Goal: Task Accomplishment & Management: Manage account settings

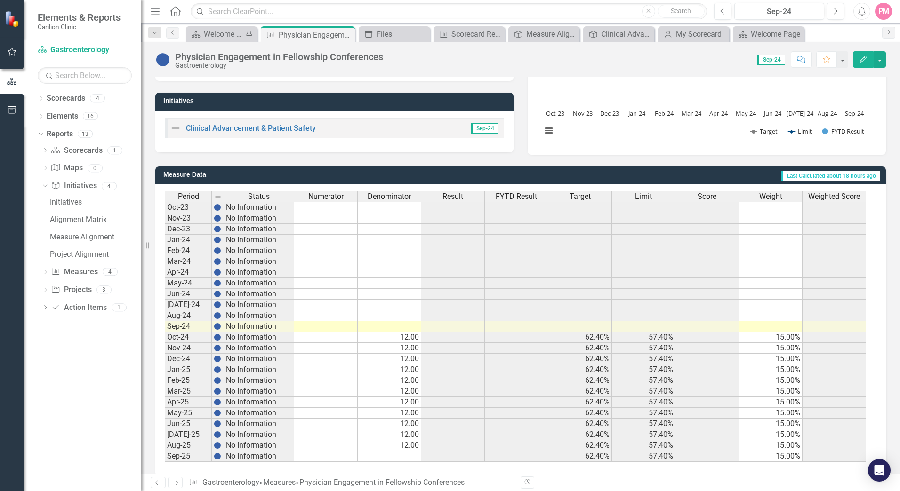
scroll to position [166, 0]
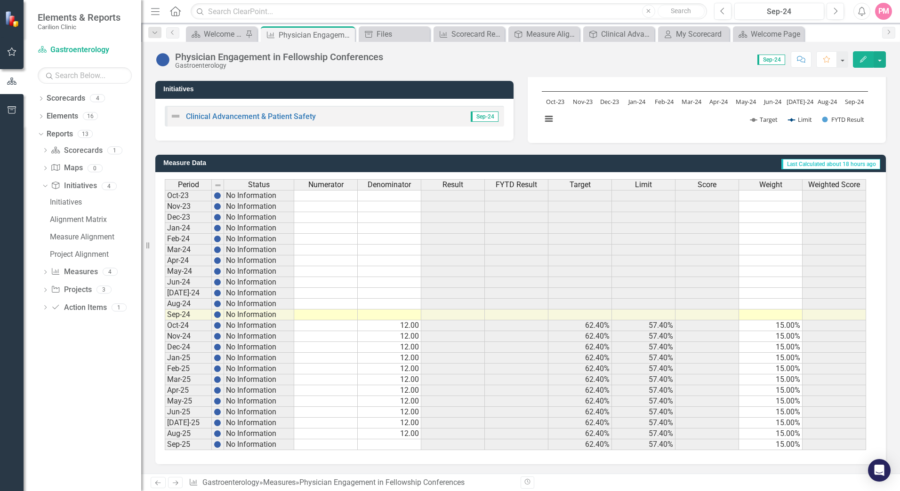
click at [345, 326] on td at bounding box center [326, 326] width 64 height 11
click at [329, 324] on td at bounding box center [326, 326] width 64 height 11
click at [329, 326] on td at bounding box center [326, 326] width 64 height 11
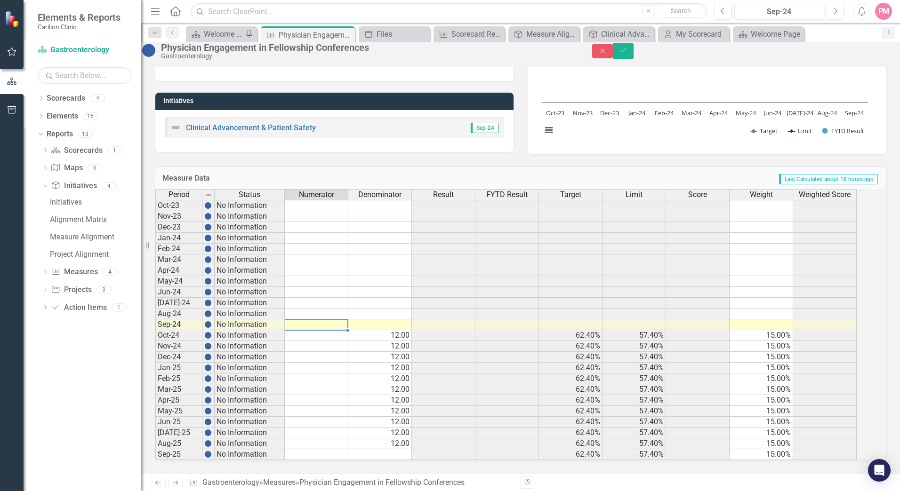
click at [155, 326] on div "Period Status Numerator Denominator Result FYTD Result Target Limit Score Weigh…" at bounding box center [155, 324] width 0 height 271
click at [329, 330] on div at bounding box center [316, 330] width 64 height 1
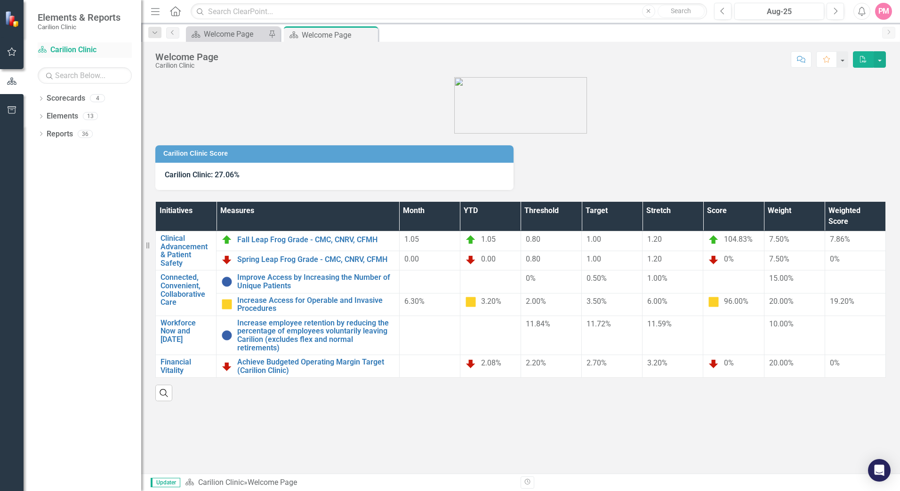
click at [56, 46] on link "Scorecard Carilion Clinic" at bounding box center [85, 50] width 94 height 11
click at [41, 98] on icon "Dropdown" at bounding box center [41, 99] width 7 height 5
click at [48, 117] on icon "Dropdown" at bounding box center [45, 116] width 7 height 6
click at [54, 134] on icon "Dropdown" at bounding box center [55, 134] width 7 height 6
click at [76, 150] on link "Gastroenterology" at bounding box center [106, 152] width 71 height 11
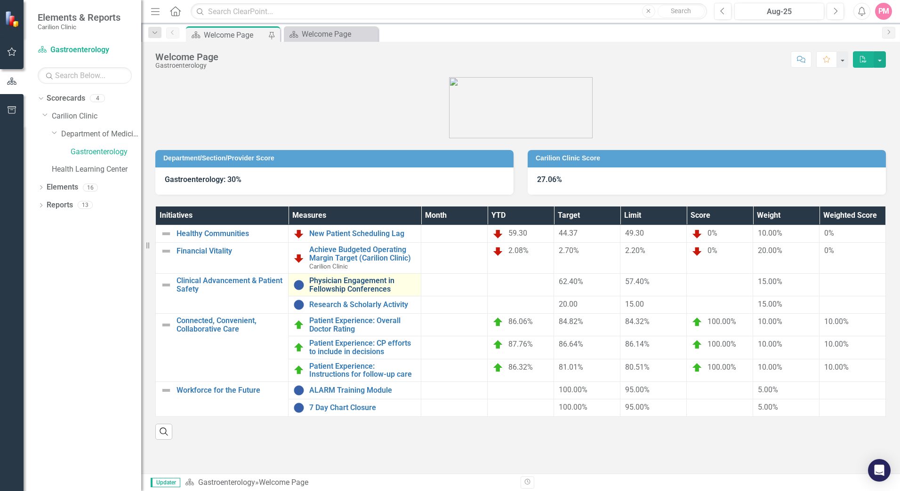
click at [356, 282] on link "Physician Engagement in Fellowship Conferences" at bounding box center [362, 285] width 107 height 16
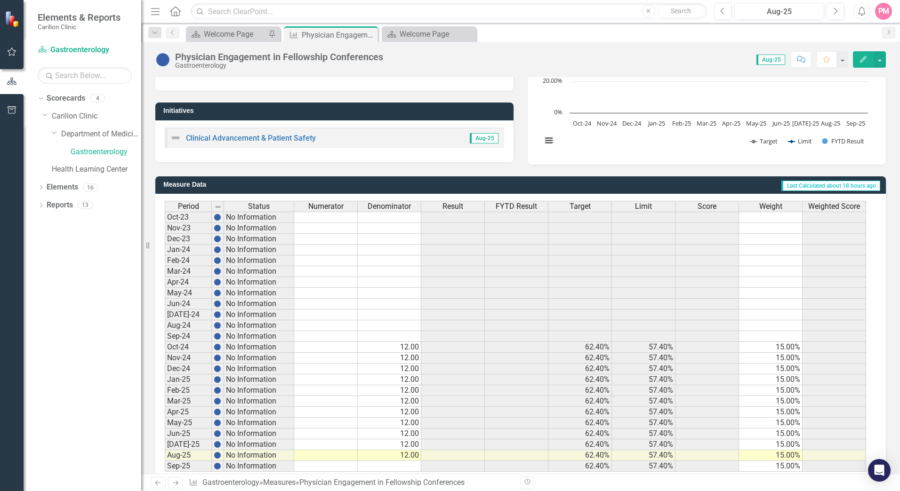
scroll to position [166, 0]
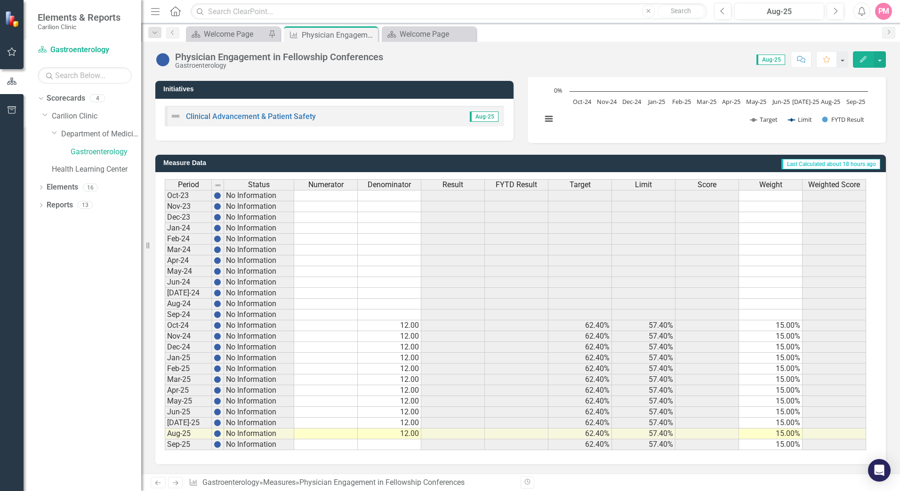
click at [324, 325] on td at bounding box center [326, 326] width 64 height 11
type textarea "6"
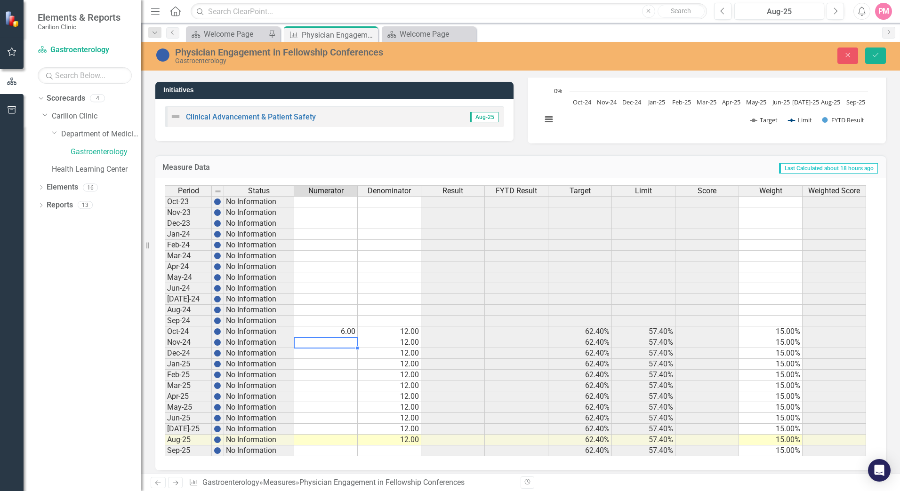
click at [327, 342] on td at bounding box center [326, 342] width 64 height 11
type textarea "6"
click at [327, 351] on td at bounding box center [326, 353] width 64 height 11
click at [341, 345] on td "6.00" at bounding box center [326, 342] width 64 height 11
click at [341, 329] on td "6.00" at bounding box center [326, 332] width 64 height 11
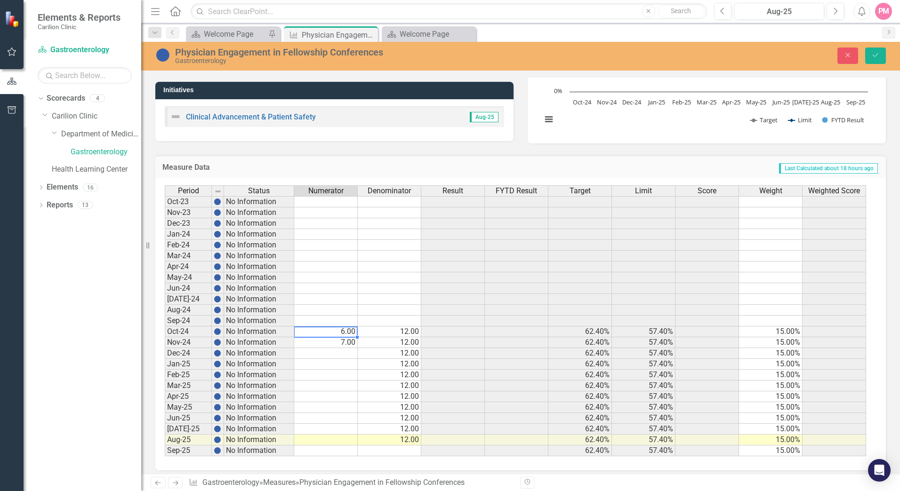
click at [341, 328] on td "6.00" at bounding box center [326, 332] width 64 height 11
click at [346, 330] on td "6.00" at bounding box center [326, 332] width 64 height 11
click at [331, 341] on td "7.00" at bounding box center [326, 342] width 64 height 11
click at [339, 350] on td at bounding box center [326, 353] width 64 height 11
click at [338, 349] on td at bounding box center [326, 353] width 64 height 11
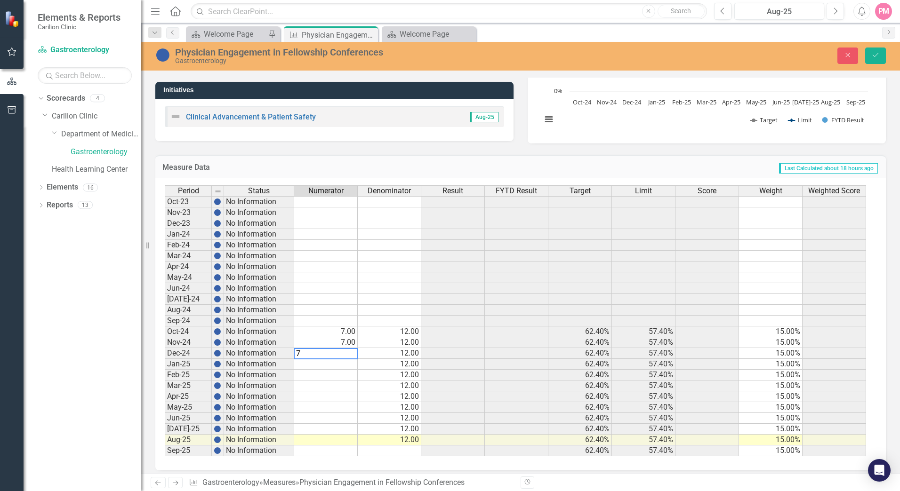
type textarea "7"
click at [338, 366] on td at bounding box center [326, 364] width 64 height 11
click at [341, 359] on div at bounding box center [326, 359] width 64 height 1
type textarea "6"
click at [343, 375] on td at bounding box center [326, 375] width 64 height 11
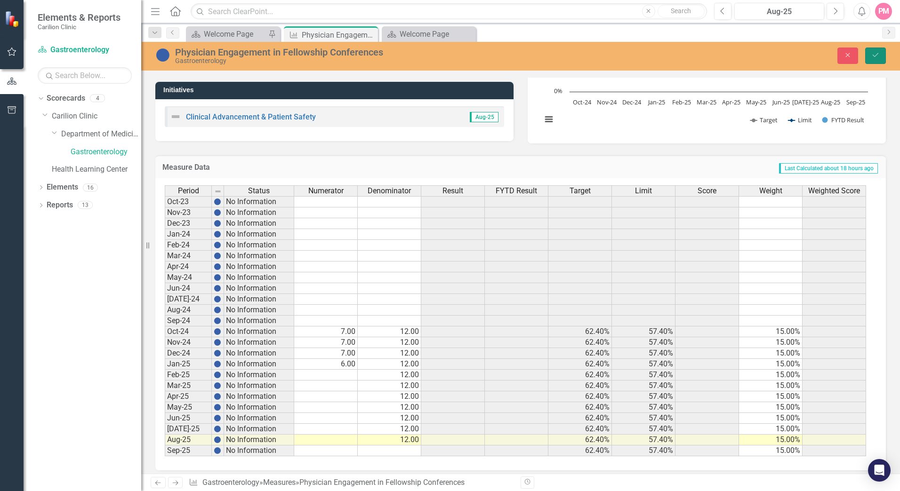
click at [881, 54] on button "Save" at bounding box center [875, 56] width 21 height 16
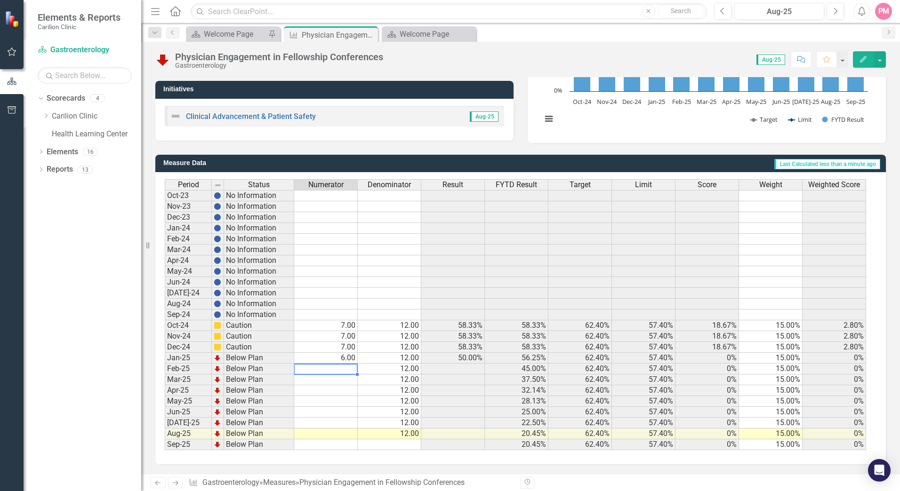
click at [345, 369] on td at bounding box center [326, 369] width 64 height 11
click at [321, 369] on td at bounding box center [326, 369] width 64 height 11
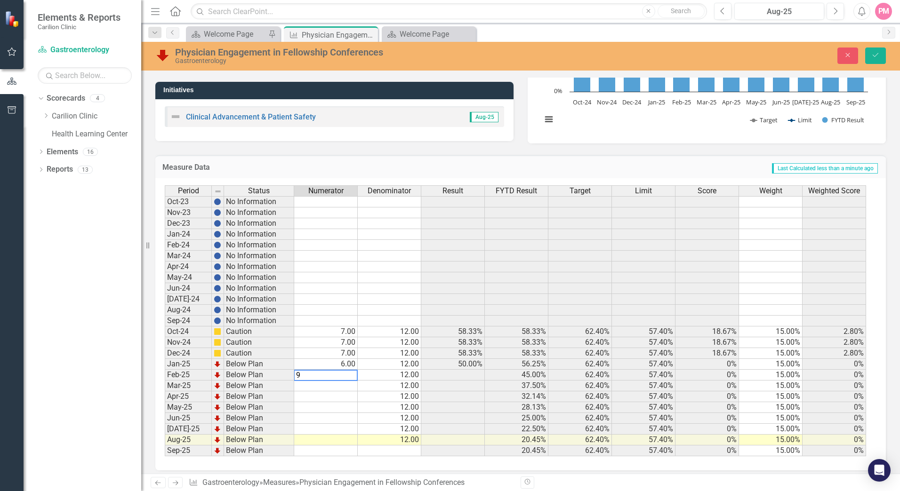
click at [323, 387] on td at bounding box center [326, 386] width 64 height 11
click at [333, 388] on td at bounding box center [326, 386] width 64 height 11
click at [375, 387] on td "12.00" at bounding box center [390, 386] width 64 height 11
click at [407, 329] on td "12.00" at bounding box center [390, 332] width 64 height 11
type textarea "9"
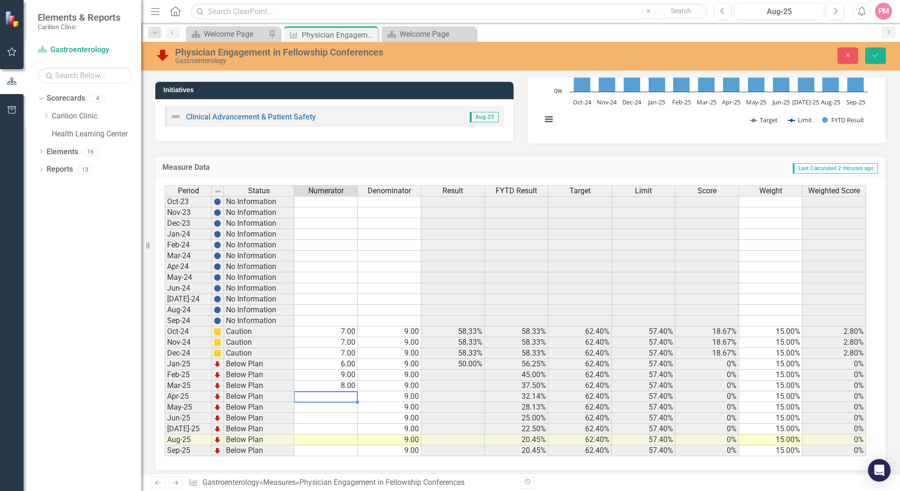
click at [333, 394] on td at bounding box center [326, 397] width 64 height 11
type textarea "8"
click at [345, 409] on td at bounding box center [326, 407] width 64 height 11
click at [340, 409] on td at bounding box center [326, 407] width 64 height 11
click at [879, 50] on button "Save" at bounding box center [875, 56] width 21 height 16
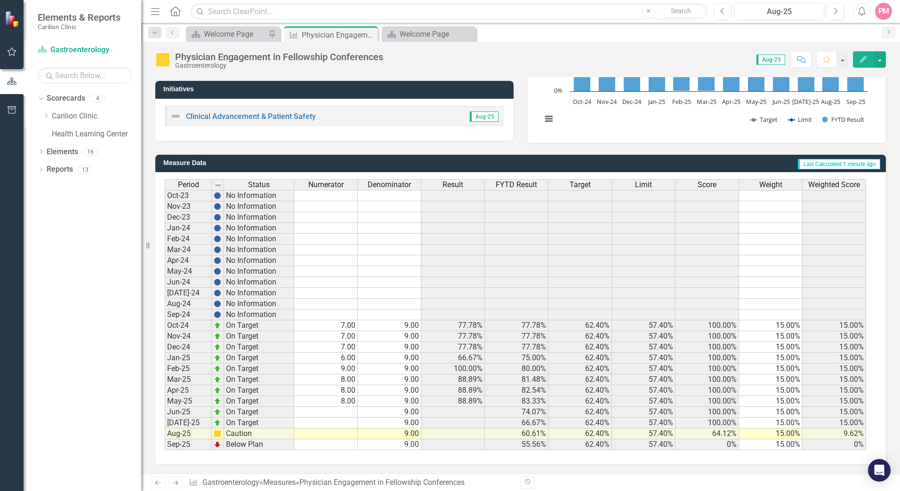
click at [335, 411] on td at bounding box center [326, 412] width 64 height 11
type textarea "4"
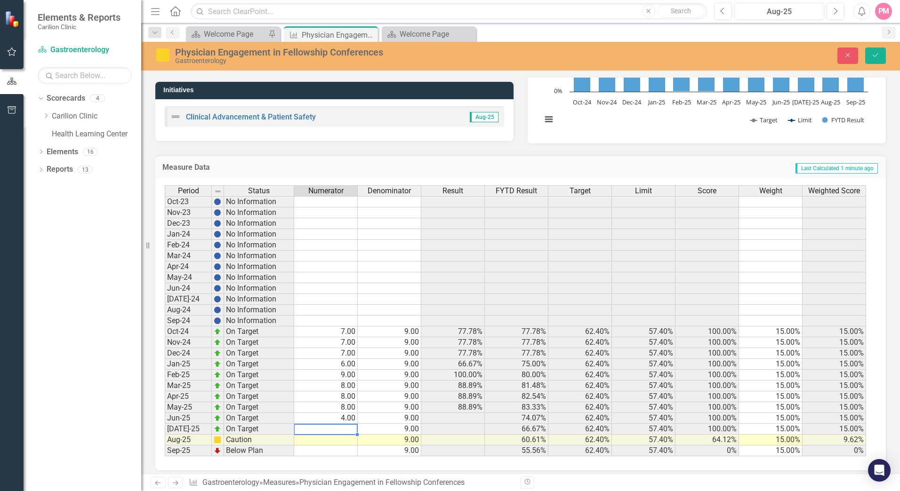
click at [334, 429] on td at bounding box center [326, 429] width 64 height 11
type textarea "8"
click at [310, 441] on td at bounding box center [326, 440] width 64 height 11
type textarea "9"
click at [874, 56] on icon "Save" at bounding box center [875, 55] width 8 height 7
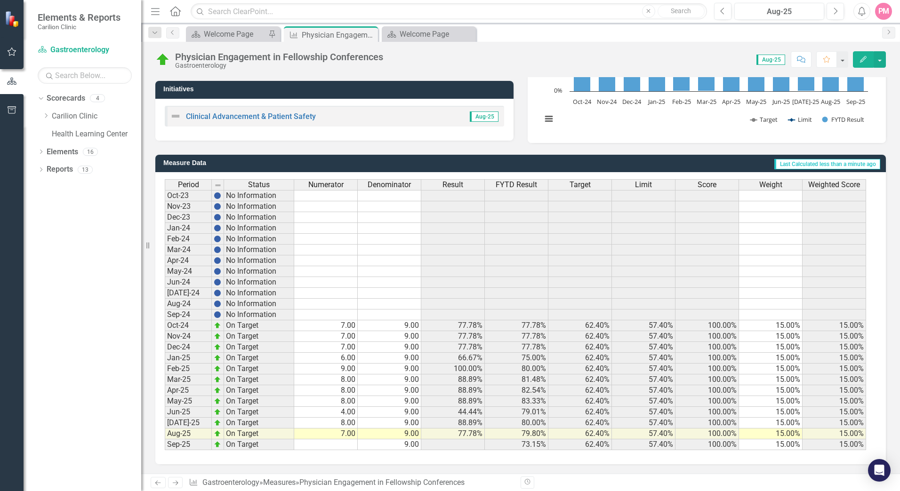
scroll to position [0, 0]
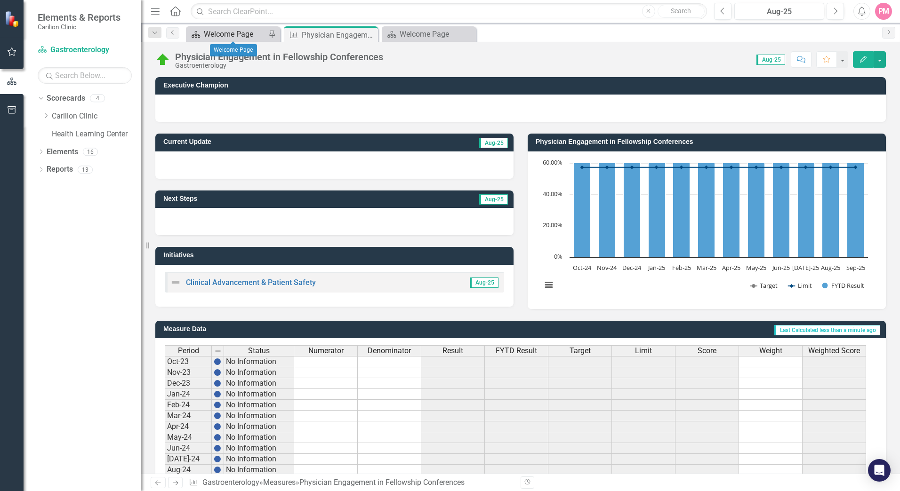
click at [222, 32] on div "Welcome Page" at bounding box center [235, 34] width 62 height 12
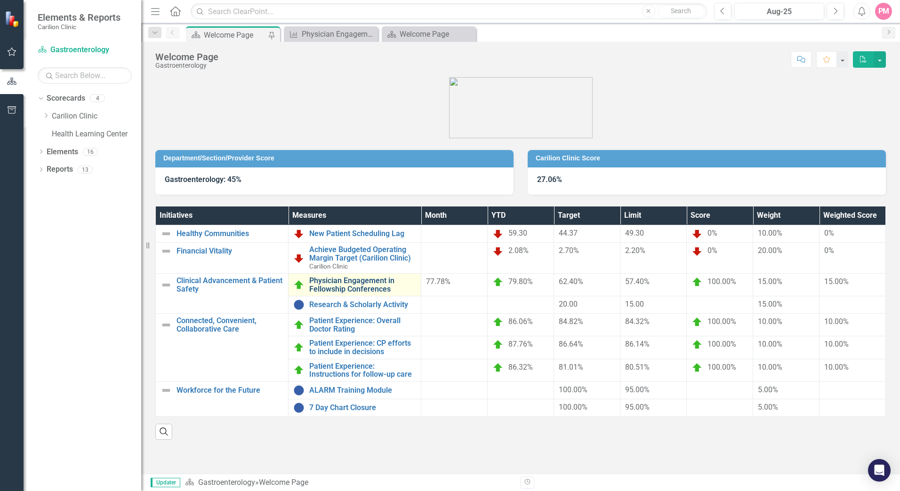
click at [349, 289] on link "Physician Engagement in Fellowship Conferences" at bounding box center [362, 285] width 107 height 16
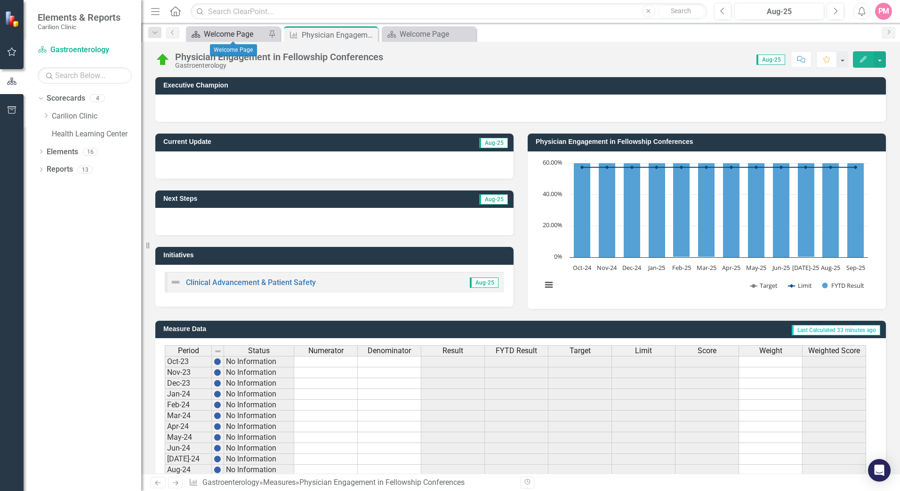
click at [211, 29] on div "Welcome Page" at bounding box center [235, 34] width 62 height 12
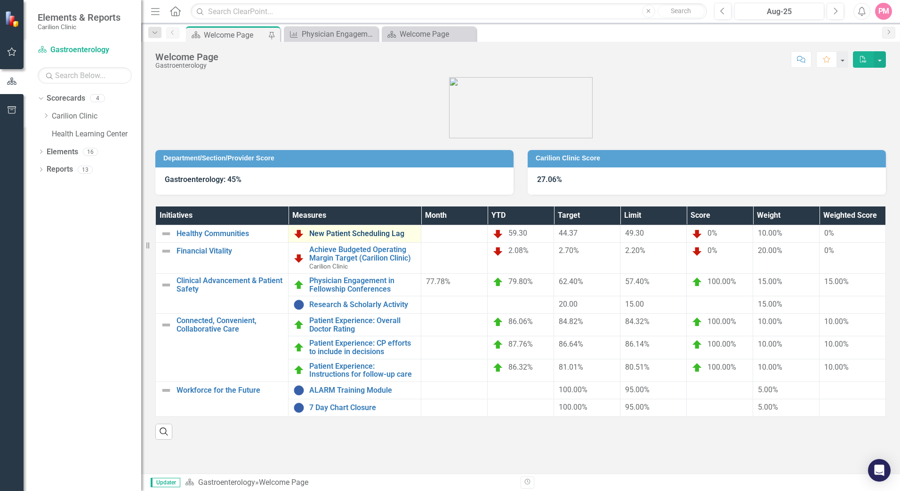
click at [365, 233] on link "New Patient Scheduling Lag" at bounding box center [362, 234] width 107 height 8
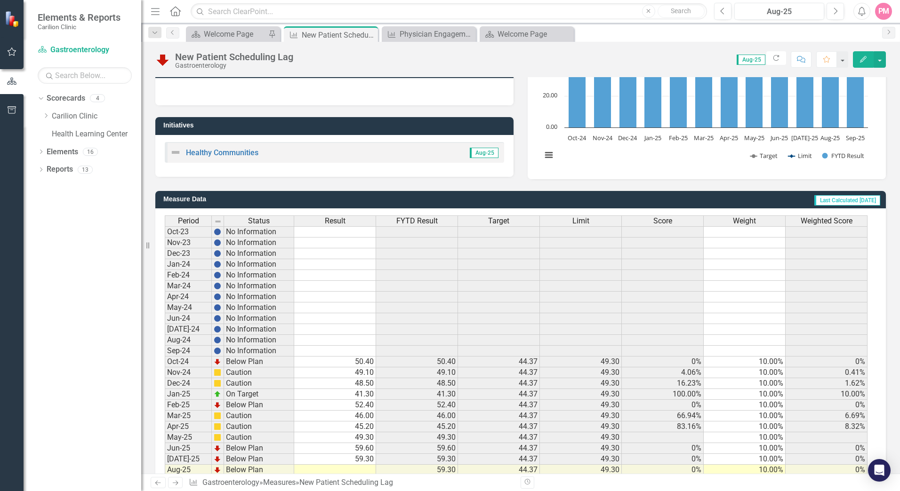
scroll to position [166, 0]
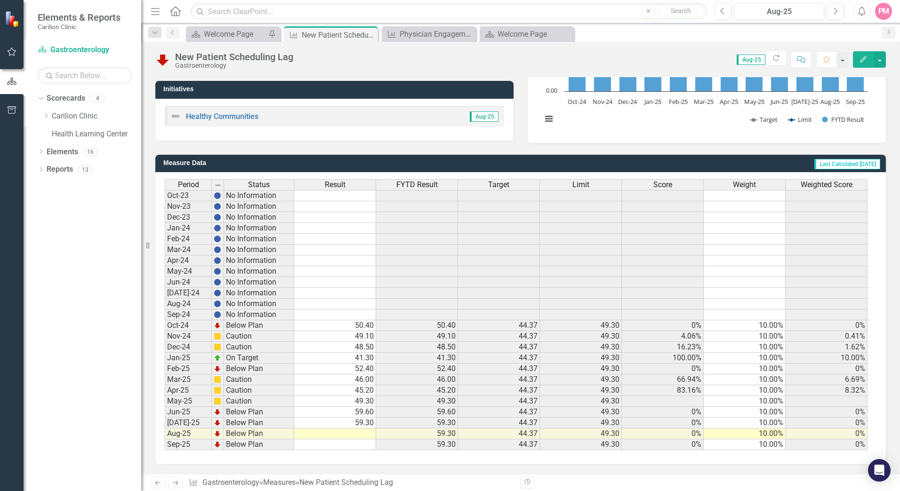
click at [337, 433] on td at bounding box center [335, 434] width 82 height 11
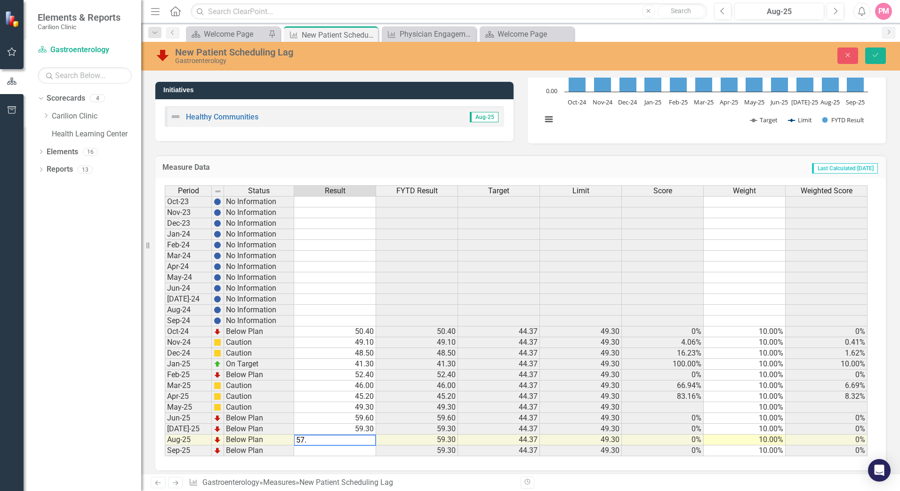
type textarea "57.6"
click at [874, 58] on icon "Save" at bounding box center [875, 55] width 8 height 7
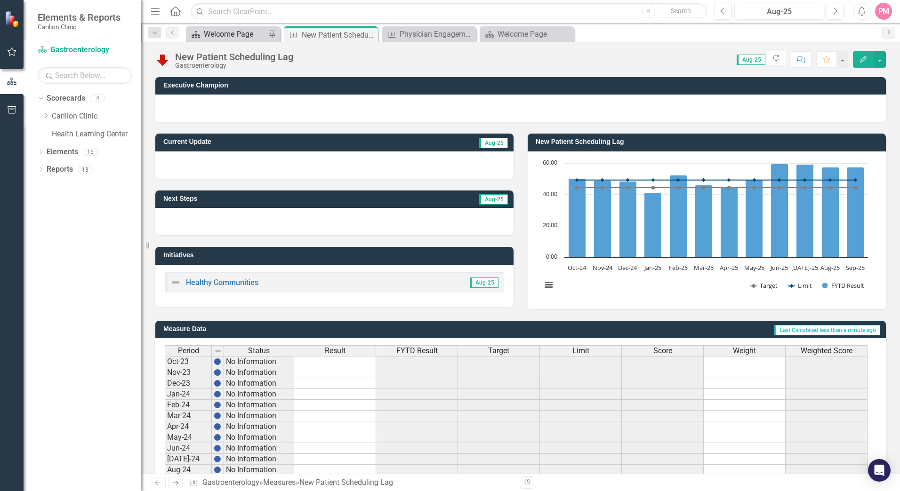
click at [235, 35] on div "Welcome Page" at bounding box center [235, 34] width 62 height 12
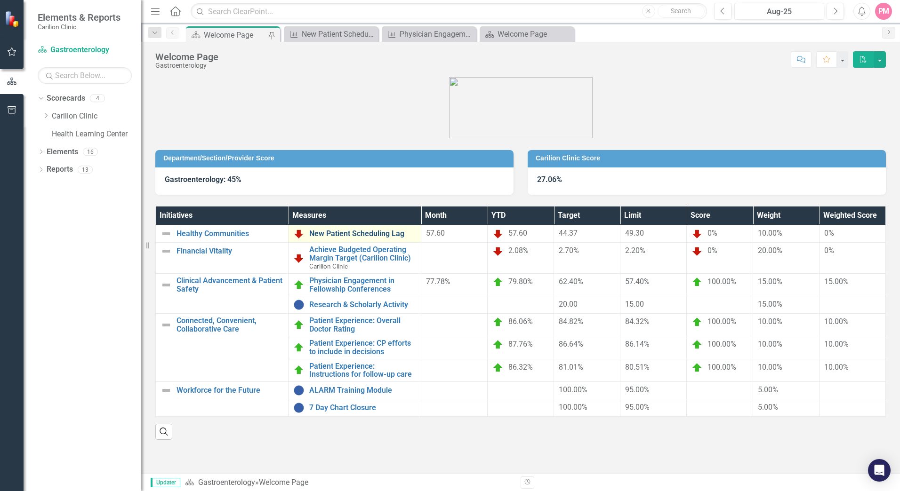
click at [350, 233] on link "New Patient Scheduling Lag" at bounding box center [362, 234] width 107 height 8
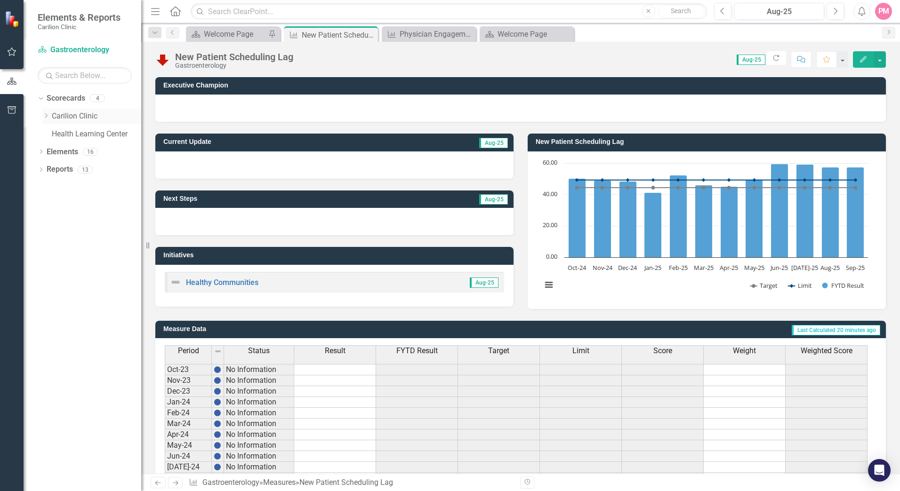
click at [44, 114] on icon "Dropdown" at bounding box center [45, 116] width 7 height 6
click at [51, 135] on div "Dropdown Department of Medicine" at bounding box center [91, 136] width 99 height 18
click at [60, 133] on div "Dropdown" at bounding box center [56, 134] width 9 height 8
click at [80, 153] on link "Gastroenterology" at bounding box center [106, 152] width 71 height 11
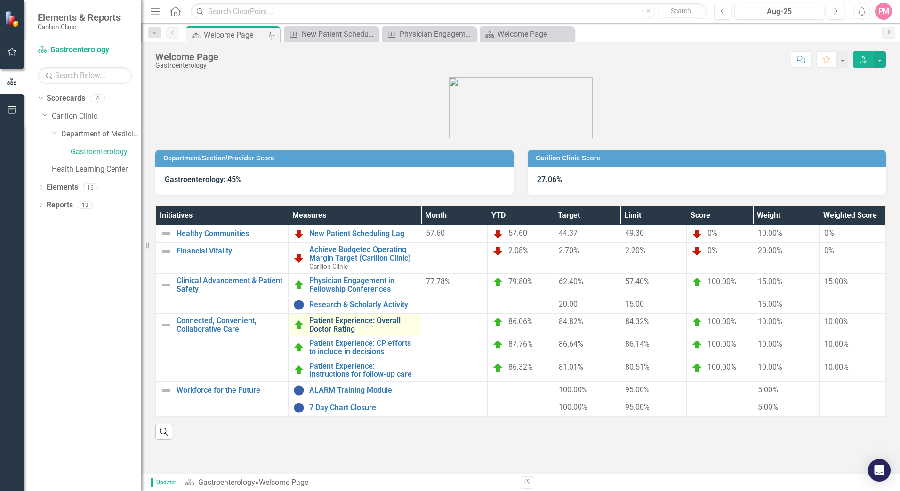
click at [337, 325] on link "Patient Experience: Overall Doctor Rating" at bounding box center [362, 325] width 107 height 16
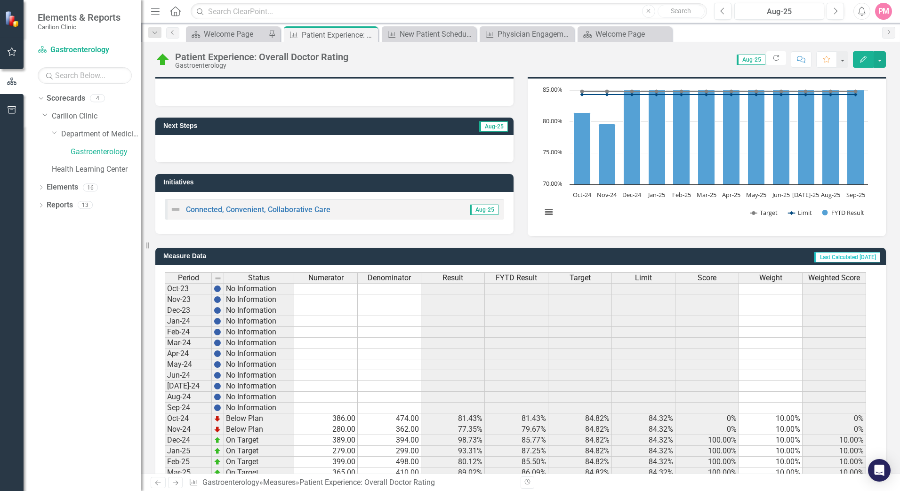
scroll to position [166, 0]
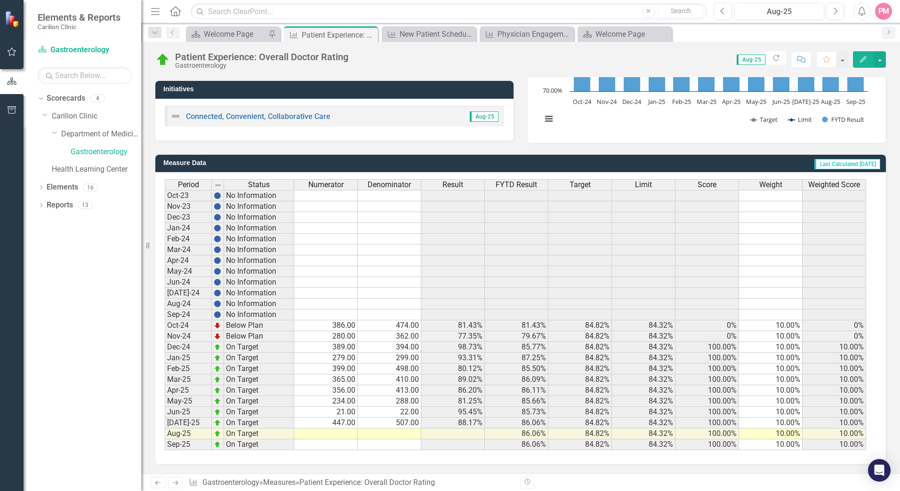
click at [346, 433] on td at bounding box center [326, 434] width 64 height 11
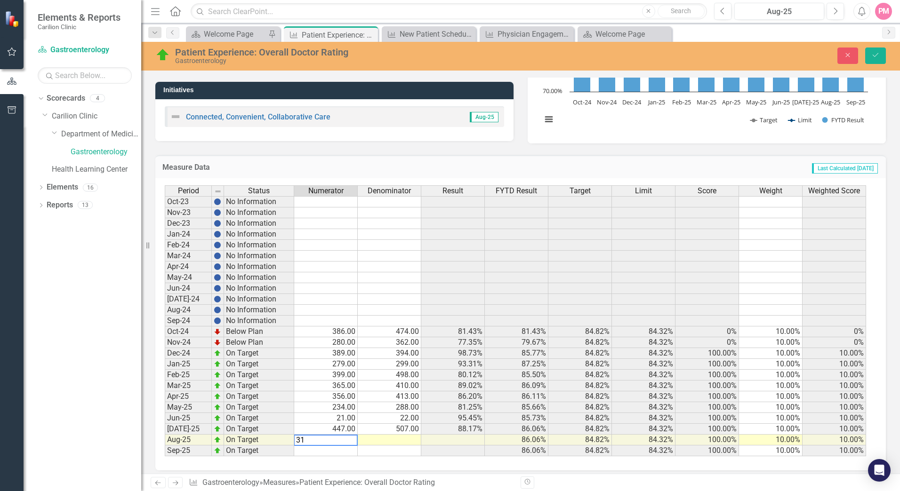
type textarea "316"
type textarea "428"
click at [882, 50] on button "Save" at bounding box center [875, 56] width 21 height 16
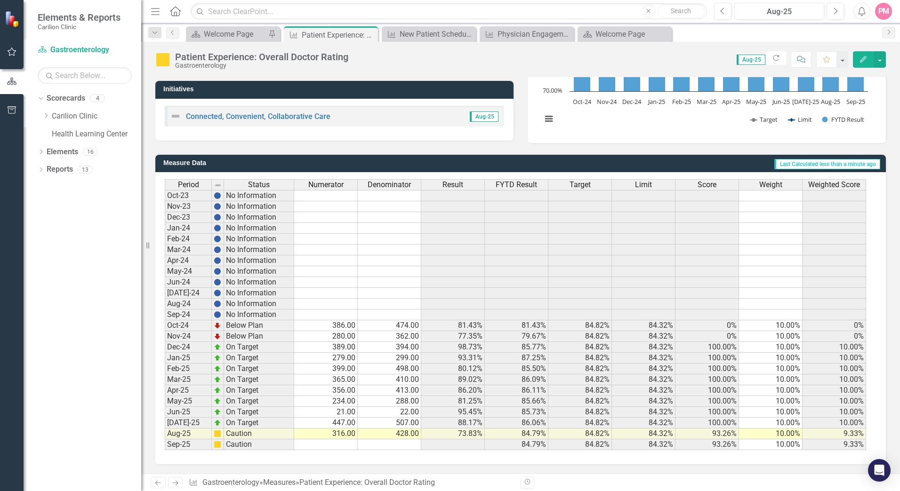
click at [329, 434] on td "316.00" at bounding box center [326, 434] width 64 height 11
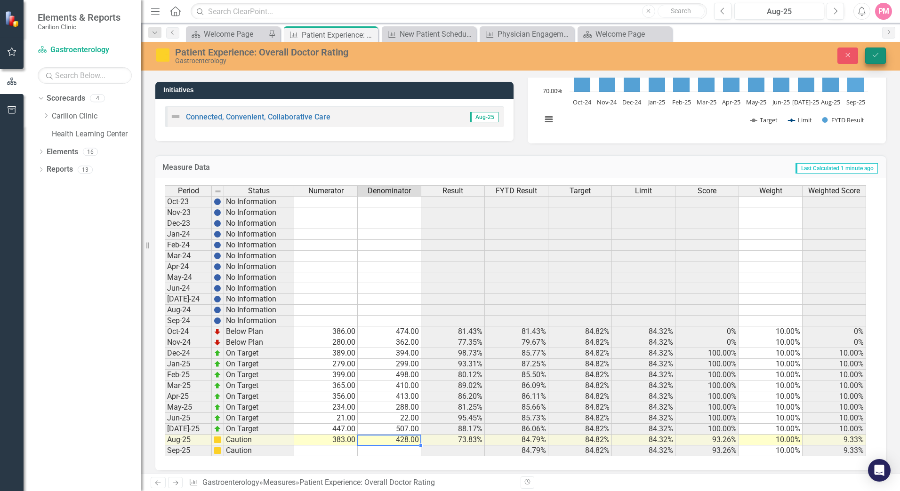
type textarea "428"
click at [866, 56] on button "Save" at bounding box center [875, 56] width 21 height 16
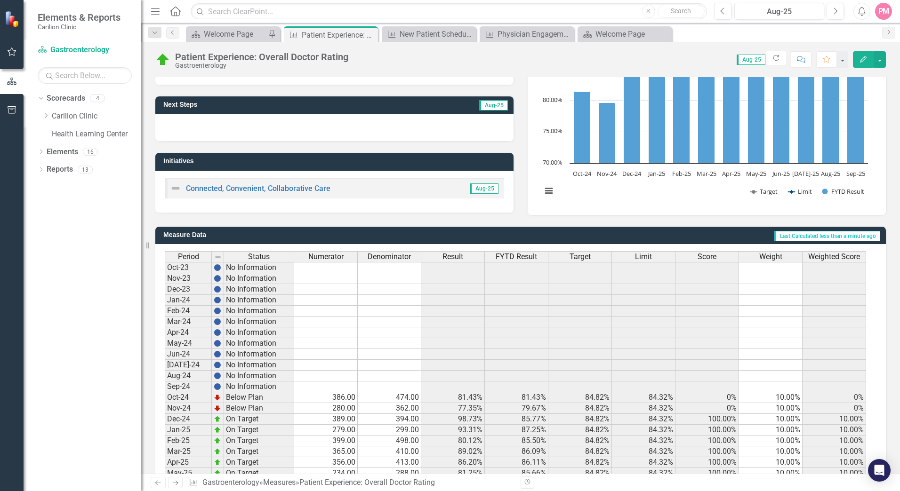
scroll to position [0, 0]
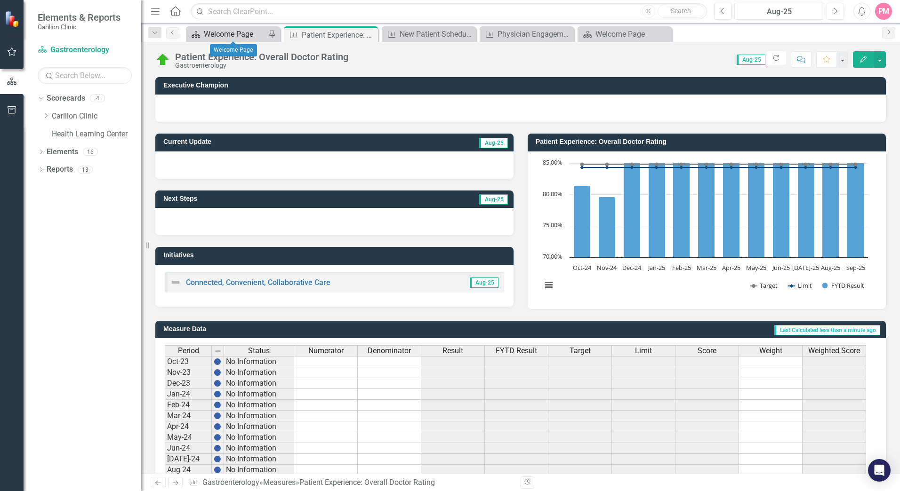
click at [256, 31] on div "Welcome Page" at bounding box center [235, 34] width 62 height 12
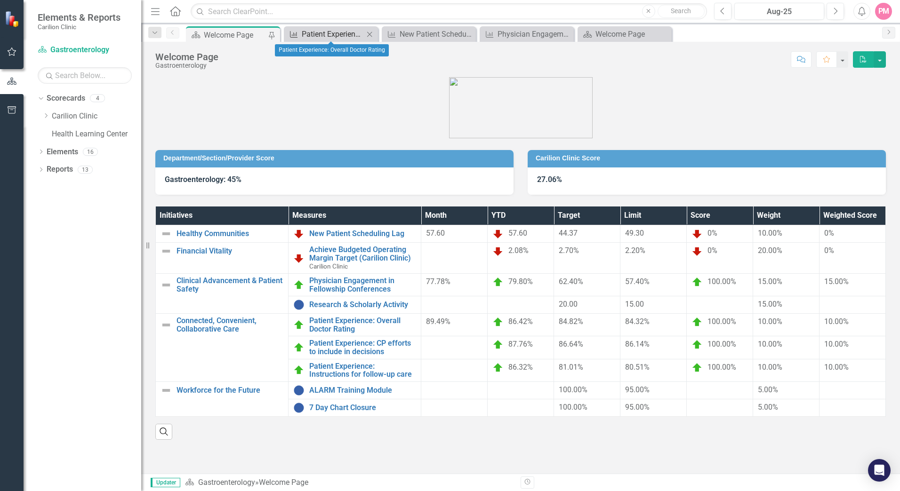
click at [322, 37] on div "Patient Experience: Overall Doctor Rating" at bounding box center [333, 34] width 62 height 12
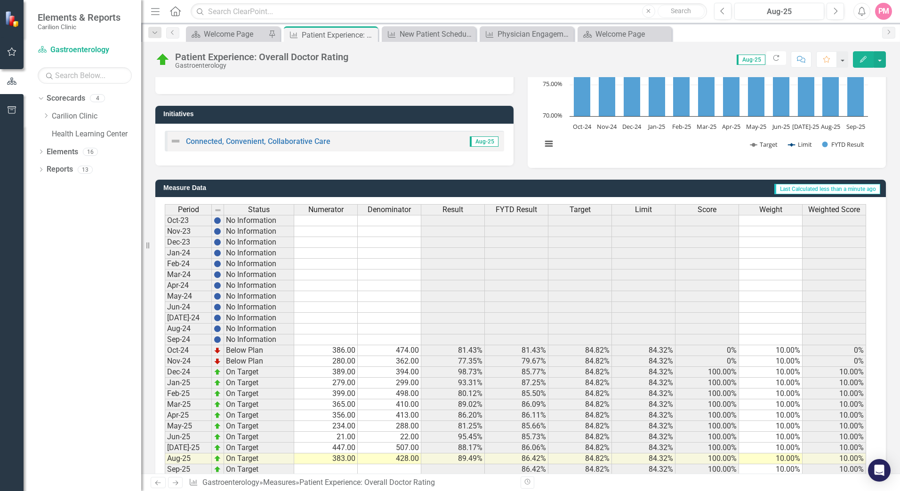
scroll to position [166, 0]
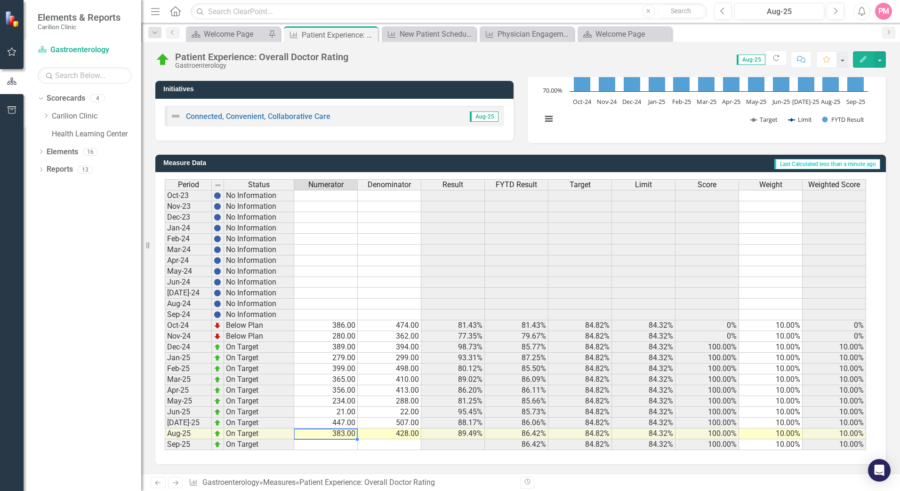
click at [345, 433] on td "383.00" at bounding box center [326, 434] width 64 height 11
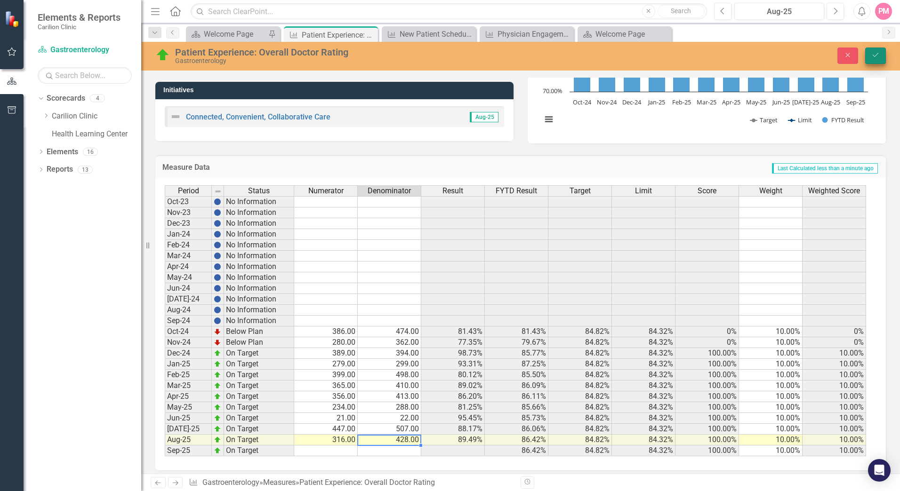
type textarea "428"
drag, startPoint x: 875, startPoint y: 55, endPoint x: 870, endPoint y: 59, distance: 6.7
click at [875, 56] on icon "Save" at bounding box center [875, 55] width 8 height 7
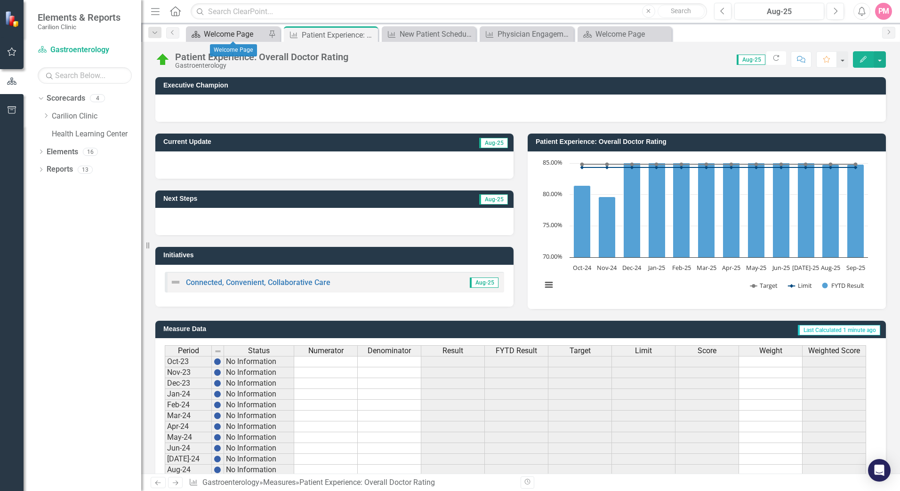
click at [243, 34] on div "Welcome Page" at bounding box center [235, 34] width 62 height 12
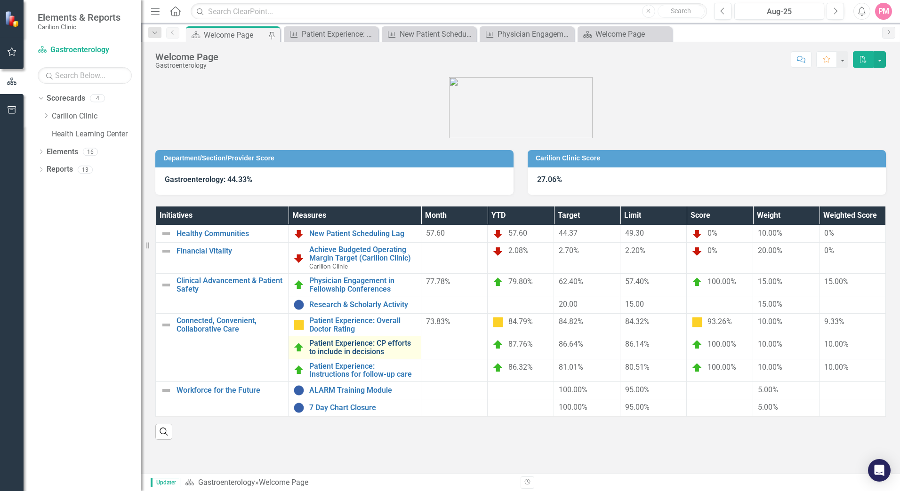
click at [352, 348] on link "Patient Experience: CP efforts to include in decisions" at bounding box center [362, 347] width 107 height 16
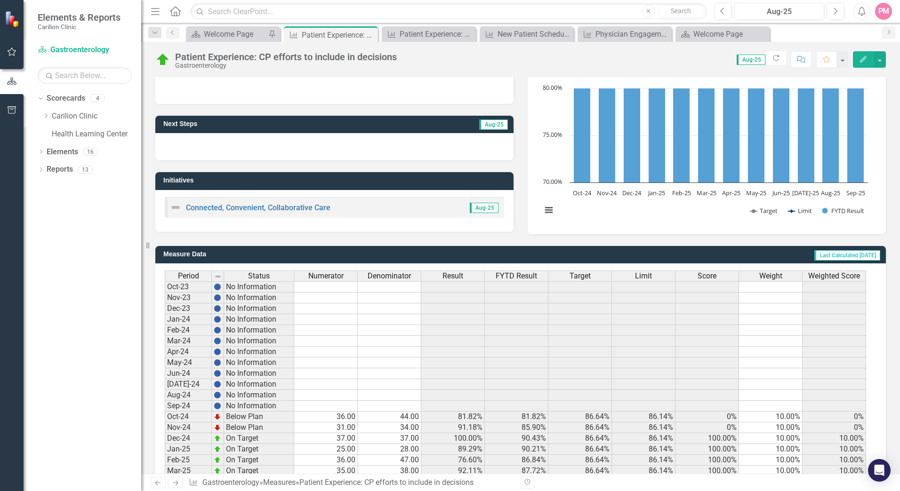
scroll to position [166, 0]
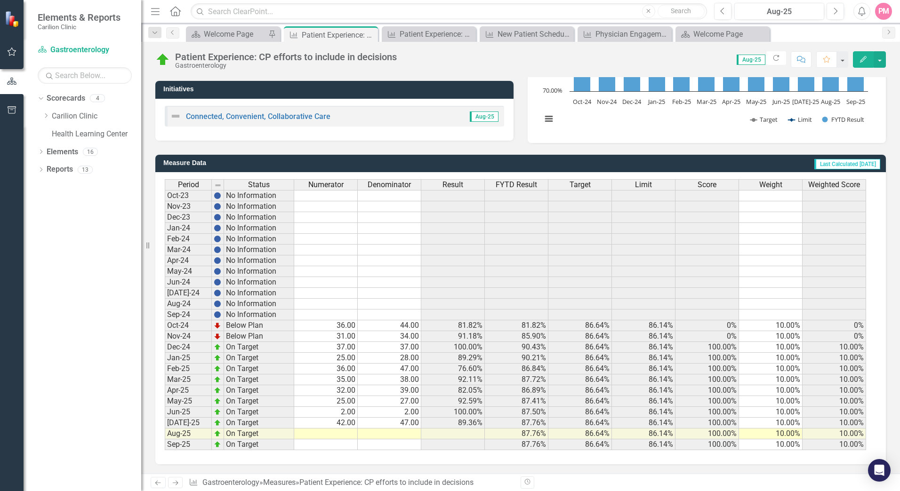
click at [345, 433] on td at bounding box center [326, 434] width 64 height 11
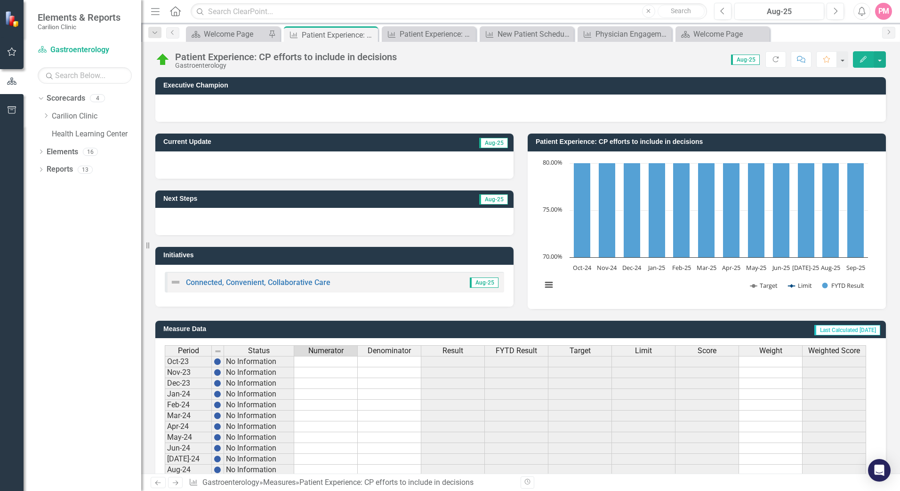
scroll to position [166, 0]
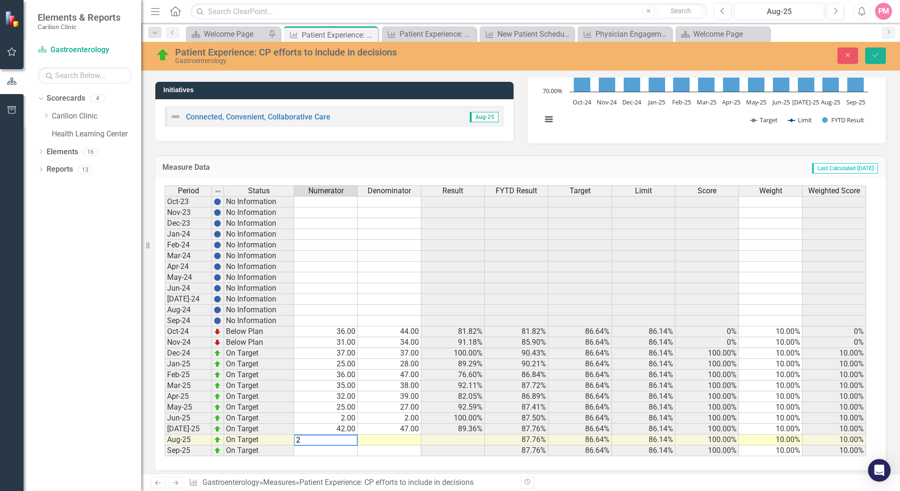
type textarea "29"
type textarea "40"
click at [869, 54] on button "Save" at bounding box center [875, 56] width 21 height 16
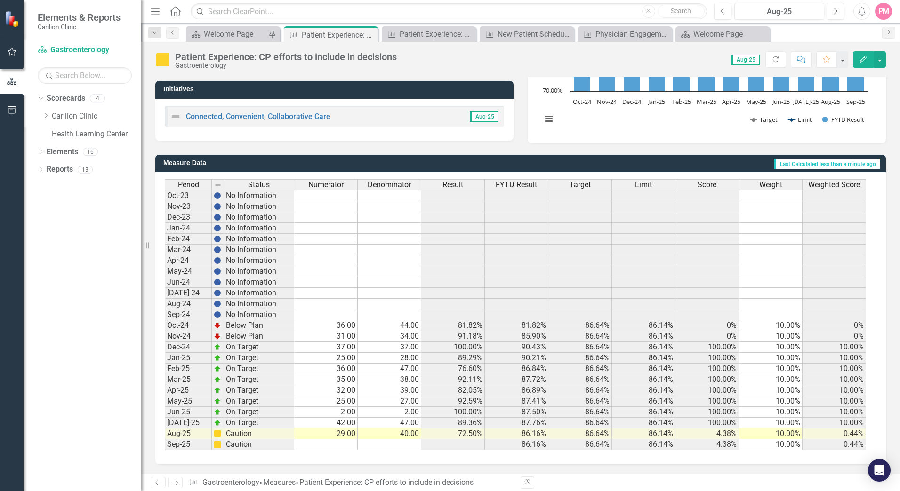
click at [347, 433] on td "29.00" at bounding box center [326, 434] width 64 height 11
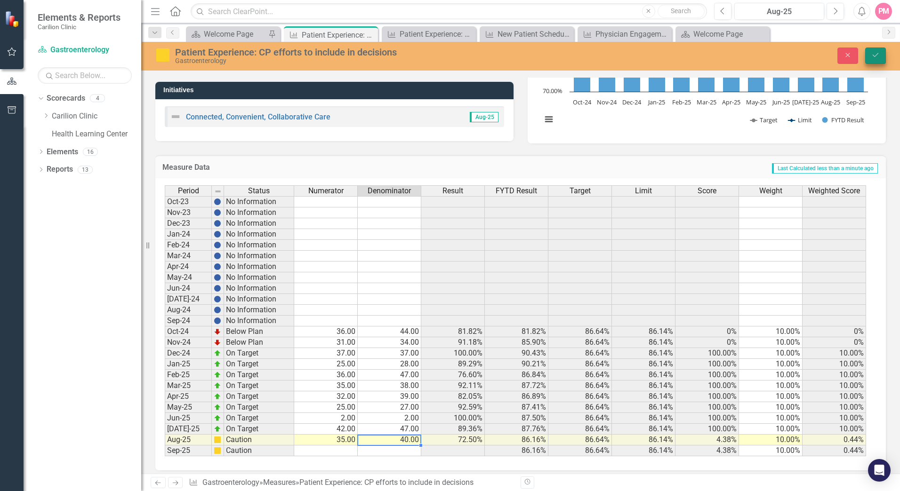
type textarea "40"
click at [878, 57] on icon "Save" at bounding box center [875, 55] width 8 height 7
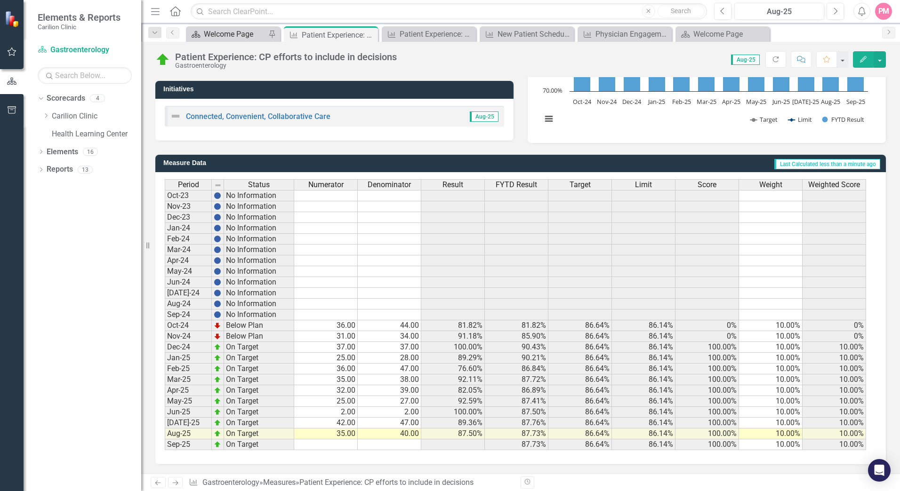
click at [229, 35] on div "Welcome Page" at bounding box center [235, 34] width 62 height 12
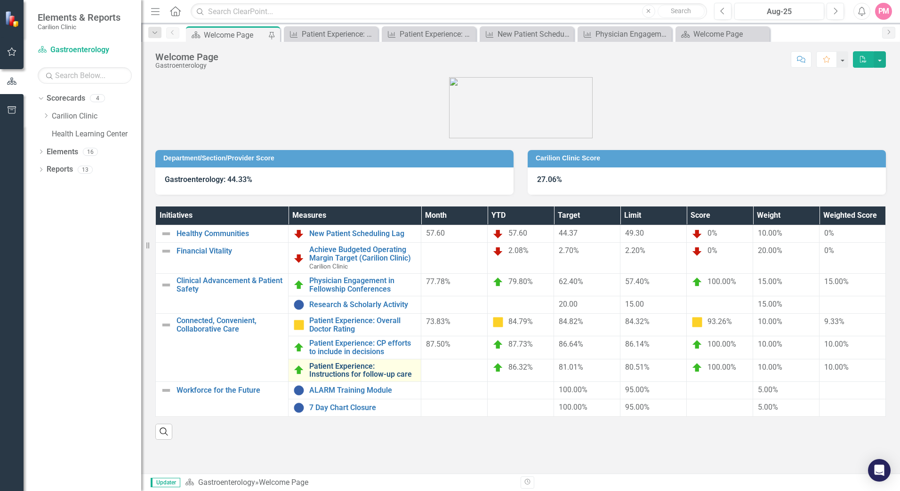
click at [343, 373] on link "Patient Experience: Instructions for follow-up care" at bounding box center [362, 370] width 107 height 16
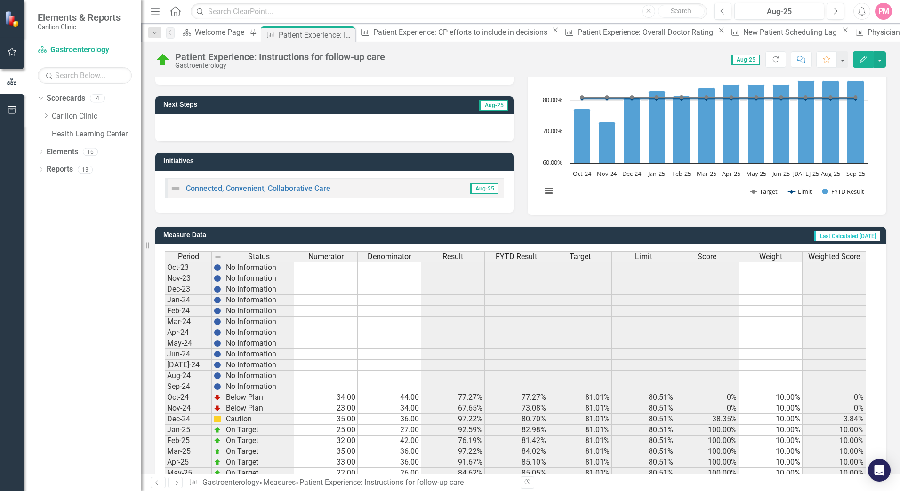
scroll to position [166, 0]
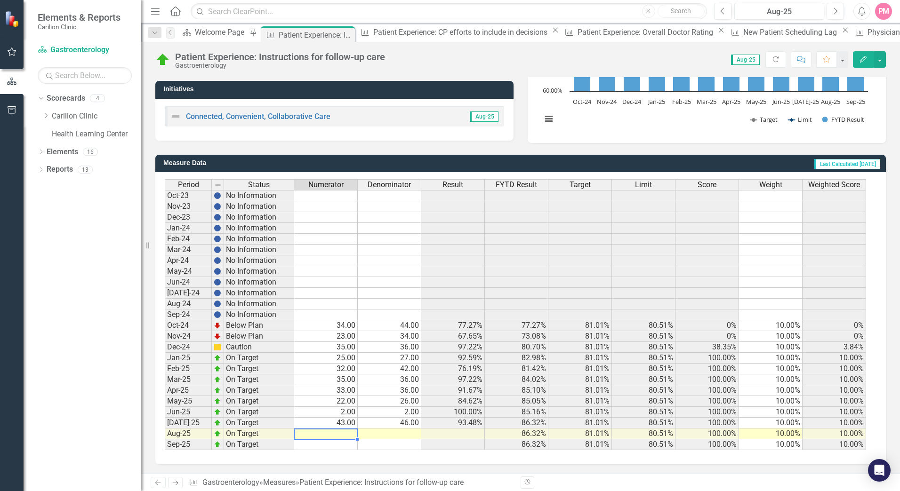
click at [165, 430] on div "Period Status Numerator Denominator Result FYTD Result Target Limit Score Weigh…" at bounding box center [165, 314] width 0 height 271
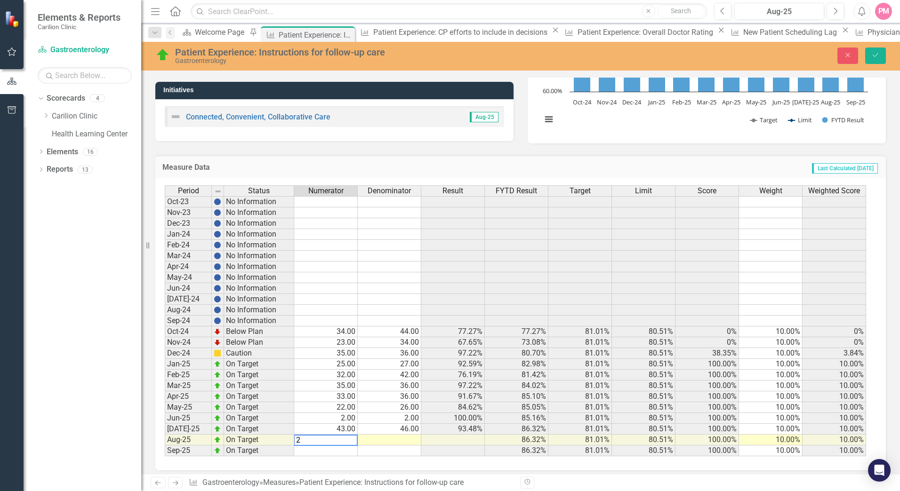
type textarea "28"
type textarea "39"
drag, startPoint x: 867, startPoint y: 57, endPoint x: 727, endPoint y: 136, distance: 160.4
click at [867, 57] on button "Save" at bounding box center [875, 56] width 21 height 16
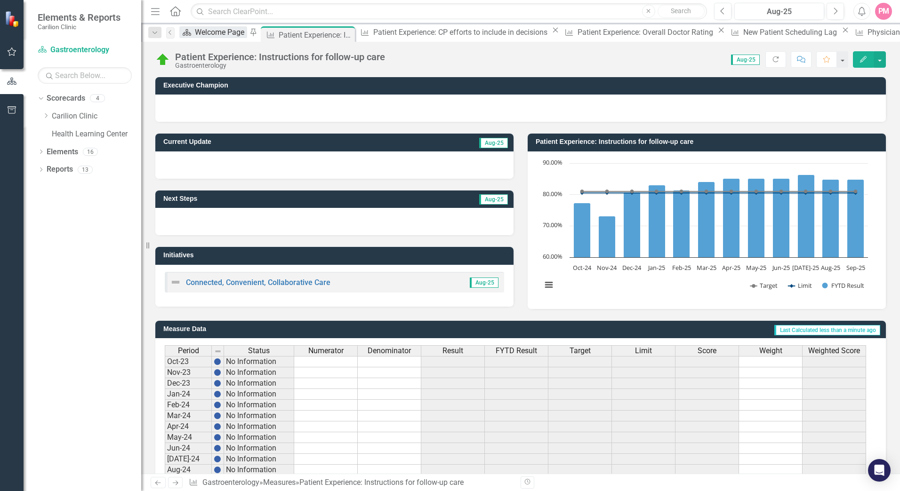
click at [216, 36] on div "Welcome Page" at bounding box center [221, 32] width 52 height 12
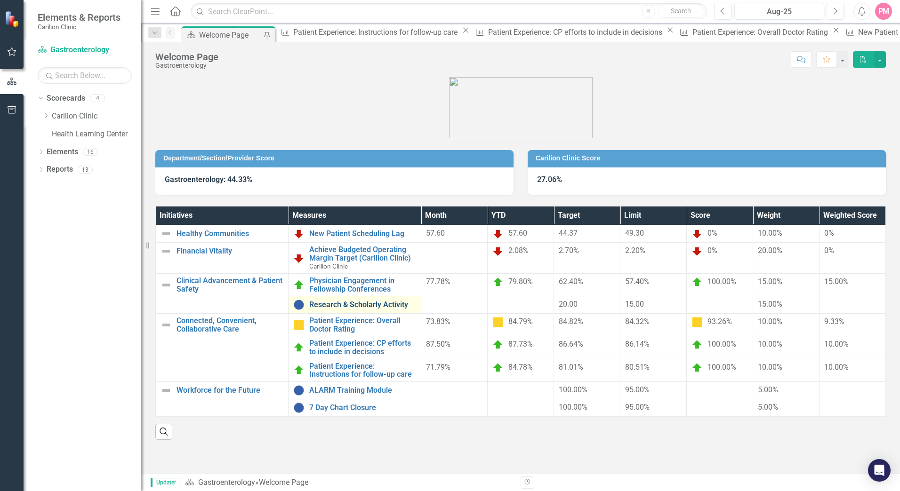
click at [369, 304] on link "Research & Scholarly Activity" at bounding box center [362, 305] width 107 height 8
